Goal: Task Accomplishment & Management: Use online tool/utility

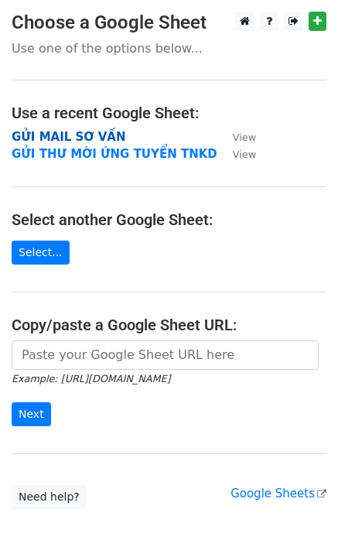
click at [94, 133] on strong "GỬI MAIL SƠ VẤN" at bounding box center [69, 137] width 114 height 14
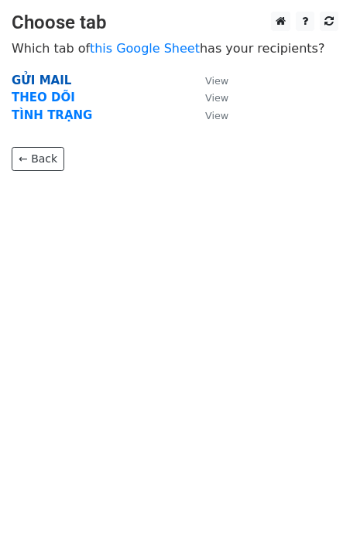
click at [53, 82] on strong "GỬI MAIL" at bounding box center [42, 81] width 60 height 14
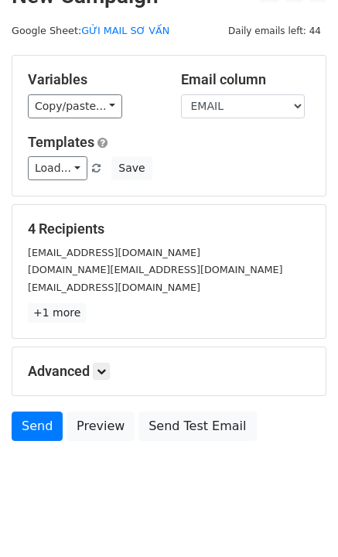
scroll to position [44, 0]
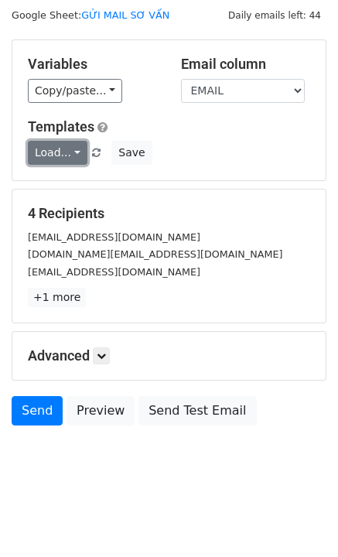
click at [59, 151] on link "Load..." at bounding box center [58, 153] width 60 height 24
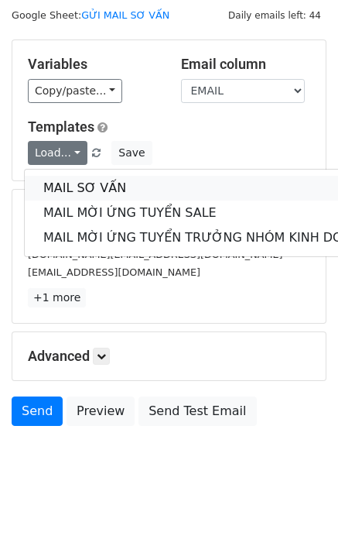
click at [64, 181] on link "MAIL SƠ VẤN" at bounding box center [206, 188] width 363 height 25
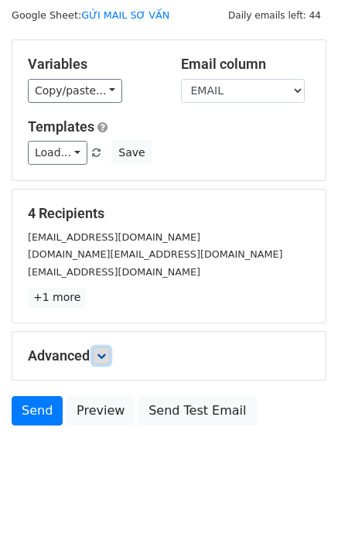
click at [101, 361] on link at bounding box center [101, 355] width 17 height 17
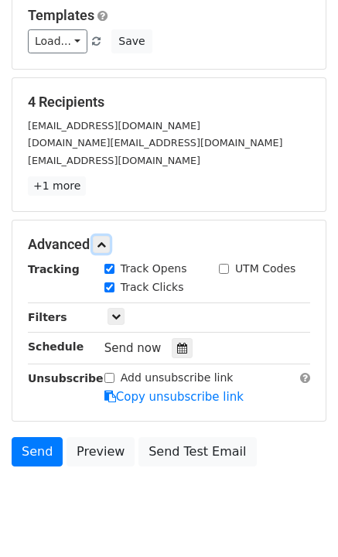
scroll to position [196, 0]
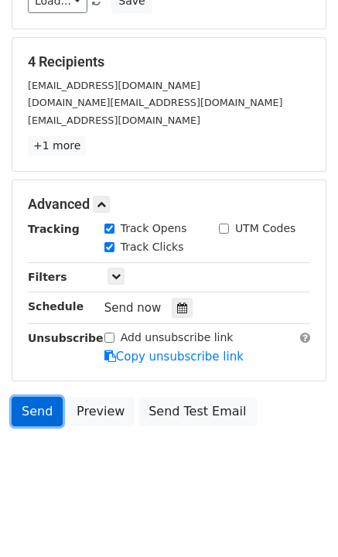
click at [44, 408] on link "Send" at bounding box center [37, 411] width 51 height 29
